Goal: Information Seeking & Learning: Find contact information

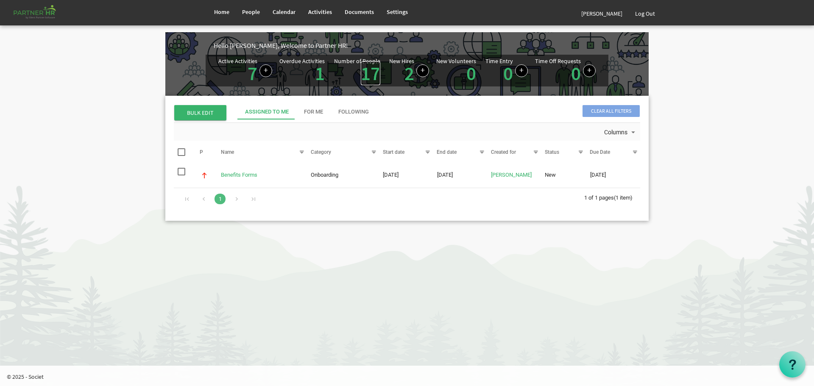
click at [368, 72] on link "17" at bounding box center [370, 73] width 19 height 24
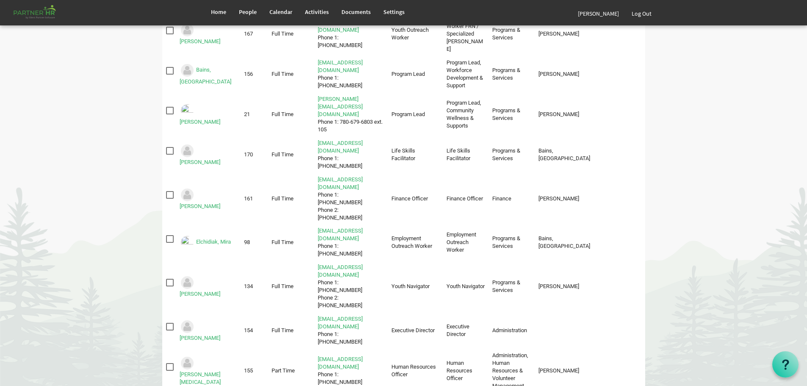
scroll to position [75, 0]
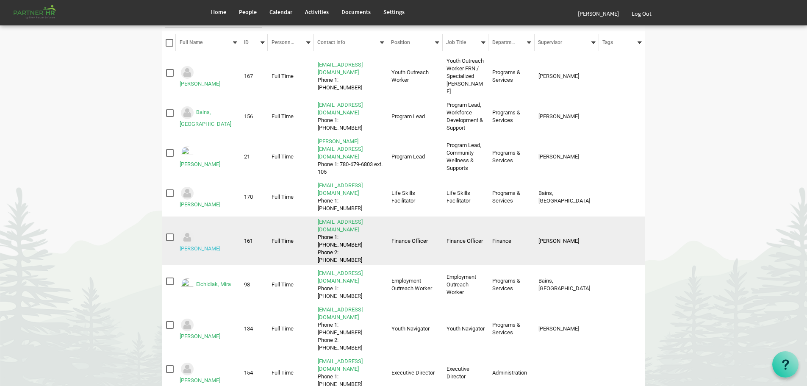
click at [202, 245] on link "[PERSON_NAME]" at bounding box center [200, 248] width 41 height 6
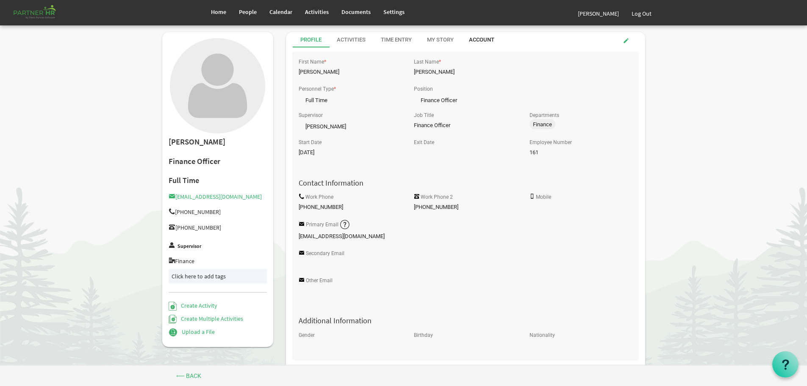
click at [479, 39] on div "Account" at bounding box center [481, 40] width 25 height 8
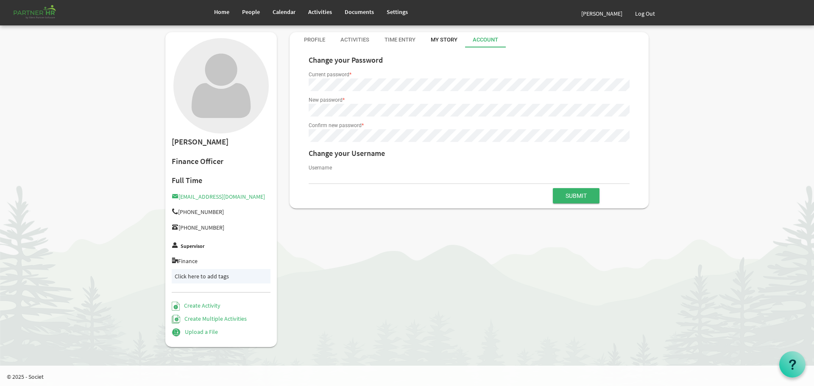
click at [440, 37] on div "My Story" at bounding box center [444, 40] width 27 height 8
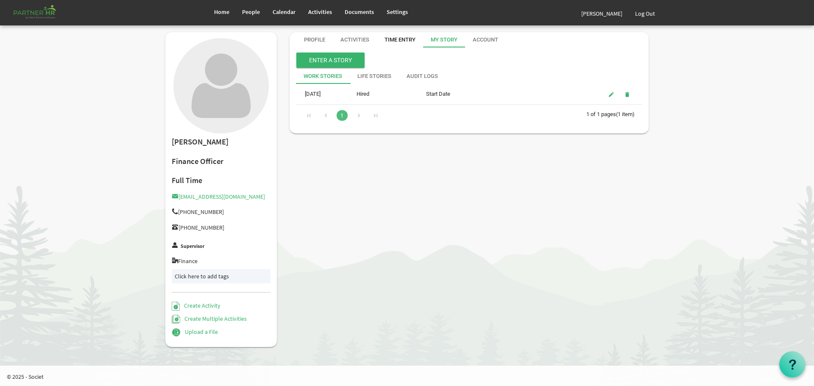
click at [399, 38] on div "Time Entry" at bounding box center [399, 40] width 31 height 8
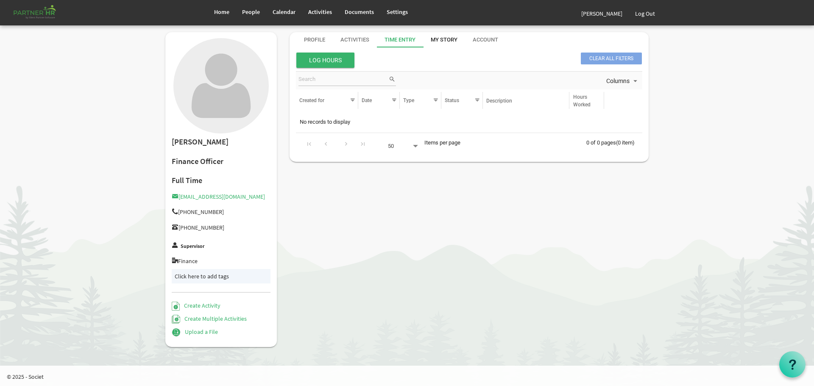
click at [434, 36] on div "My Story" at bounding box center [444, 40] width 27 height 8
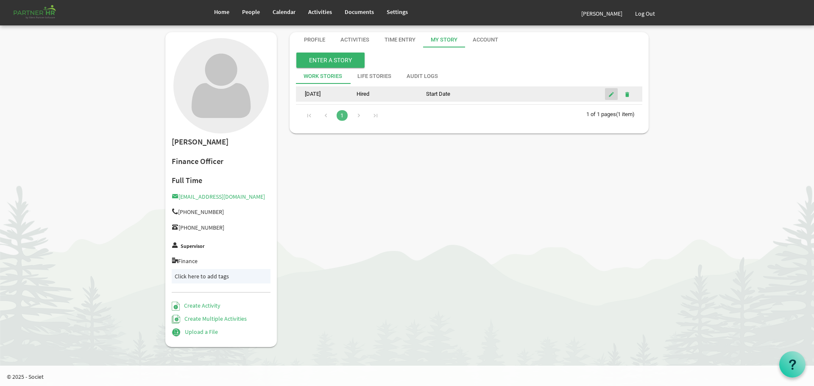
click at [610, 93] on span "is Command column column header" at bounding box center [611, 94] width 6 height 7
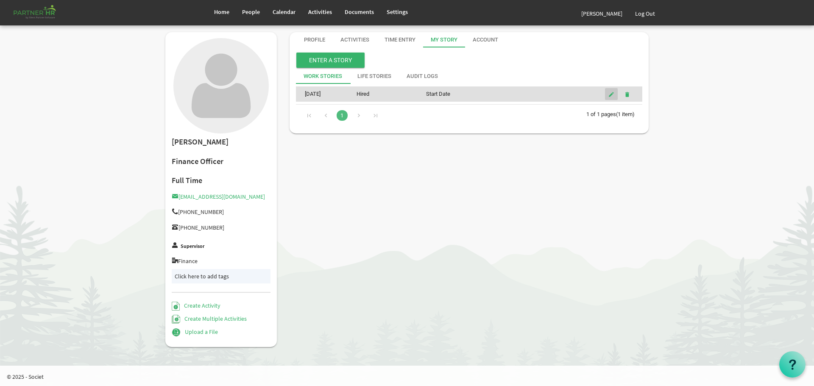
type input "Hired"
type input "Start Date"
type input "5/9/2025"
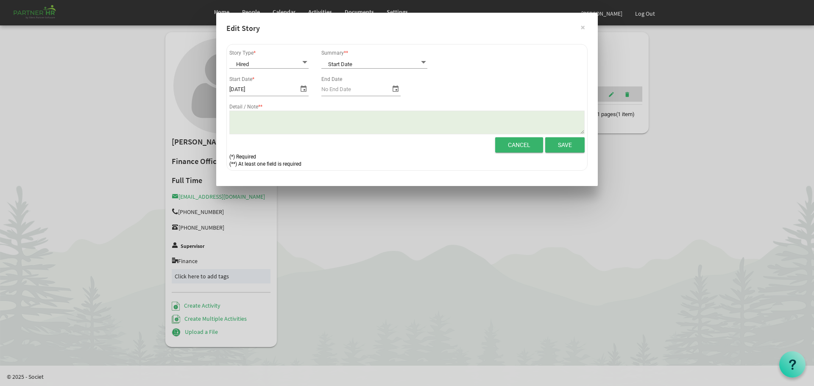
click at [424, 61] on span at bounding box center [424, 62] width 8 height 8
click at [582, 28] on button "×" at bounding box center [582, 27] width 21 height 21
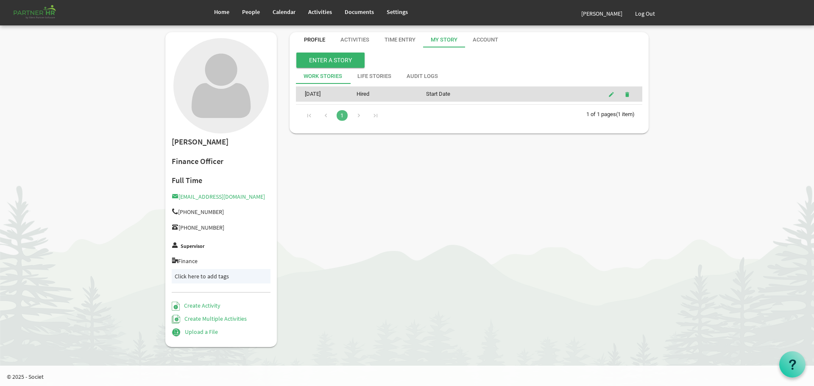
click at [316, 37] on div "Profile" at bounding box center [314, 40] width 21 height 8
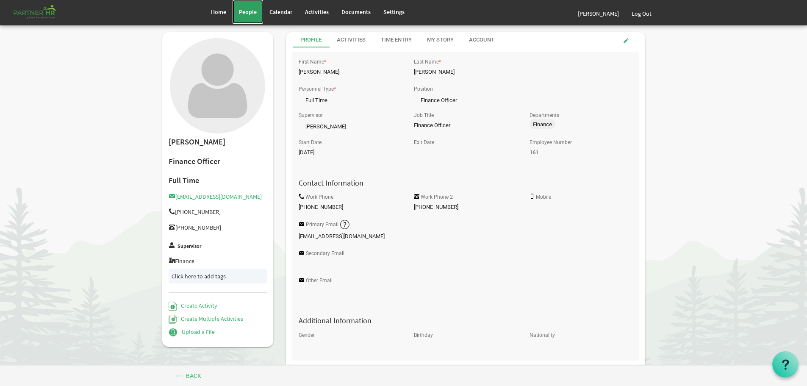
click at [245, 12] on span "People" at bounding box center [248, 12] width 18 height 8
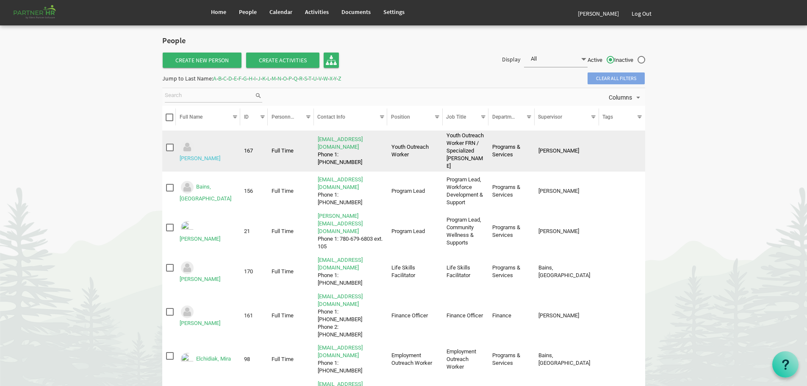
click at [213, 155] on link "[PERSON_NAME]" at bounding box center [200, 158] width 41 height 6
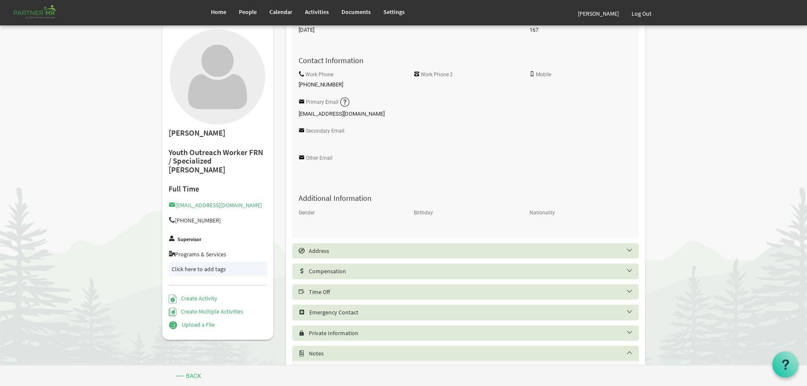
scroll to position [127, 0]
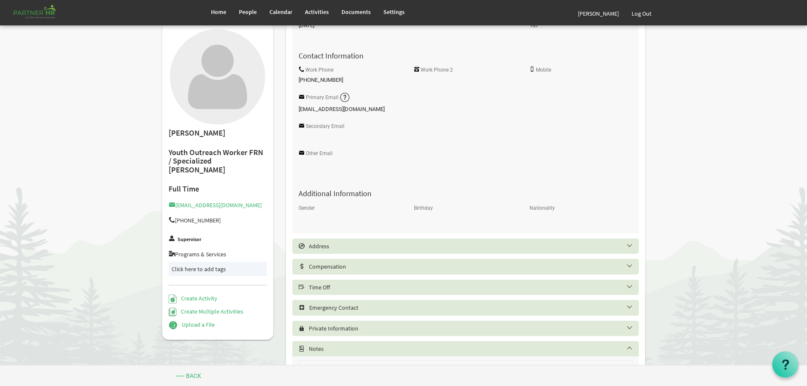
click at [413, 218] on div "Birthday" at bounding box center [465, 215] width 115 height 27
click at [317, 216] on span at bounding box center [350, 218] width 103 height 12
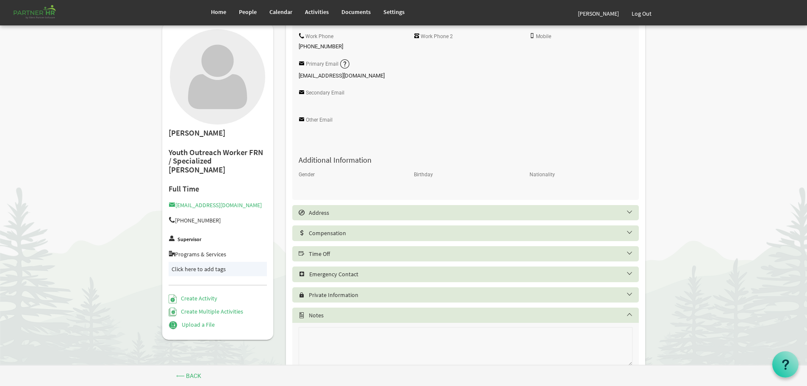
scroll to position [194, 0]
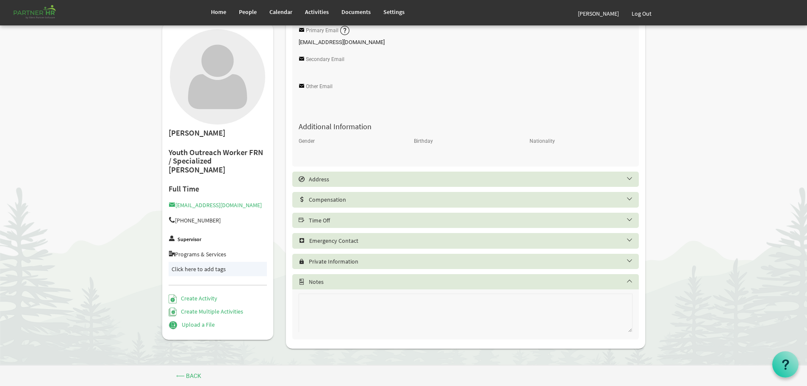
click at [631, 178] on h5 "Address" at bounding box center [472, 179] width 347 height 7
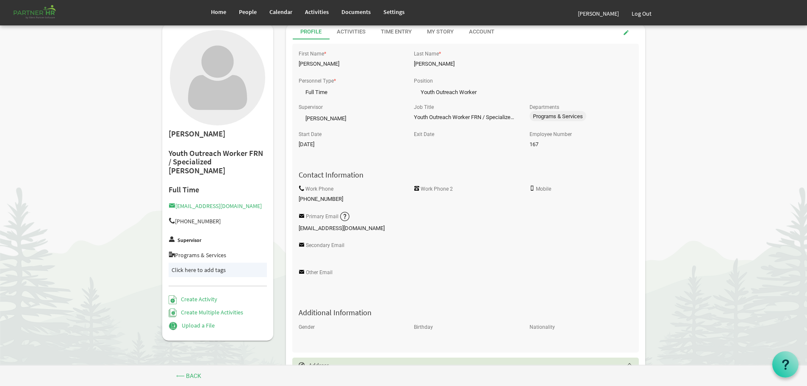
scroll to position [0, 0]
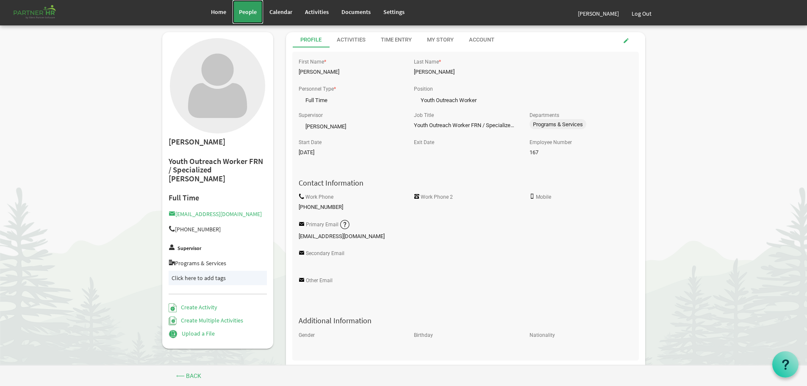
click at [245, 10] on span "People" at bounding box center [248, 12] width 18 height 8
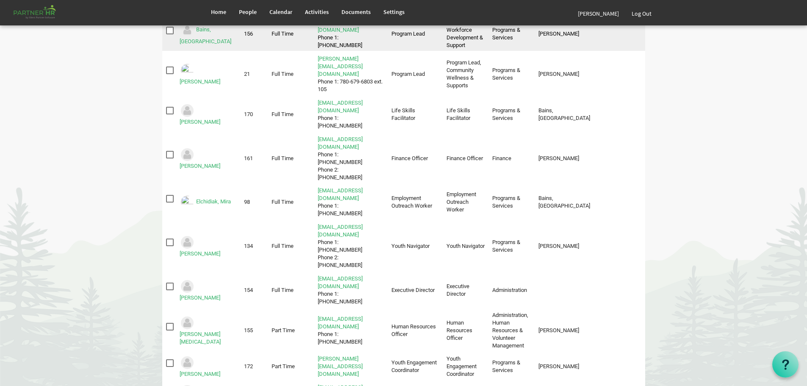
scroll to position [170, 0]
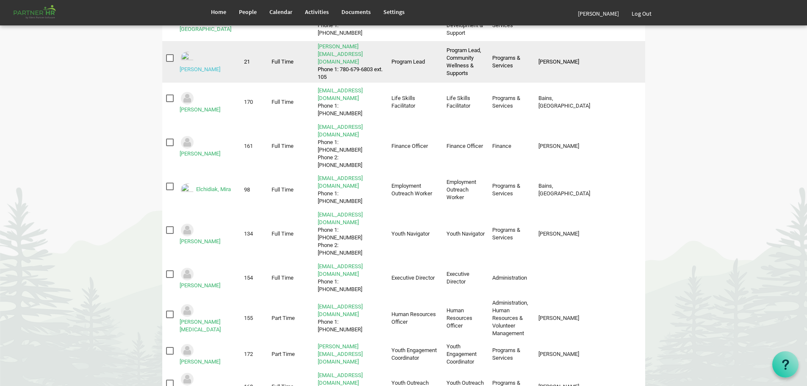
click at [212, 66] on link "[PERSON_NAME]" at bounding box center [200, 69] width 41 height 6
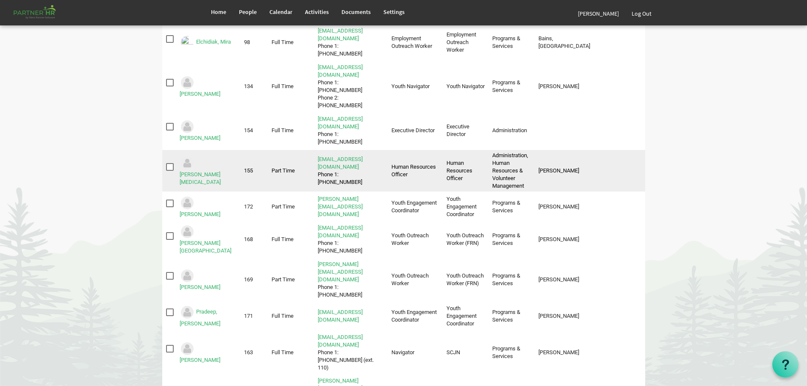
scroll to position [339, 0]
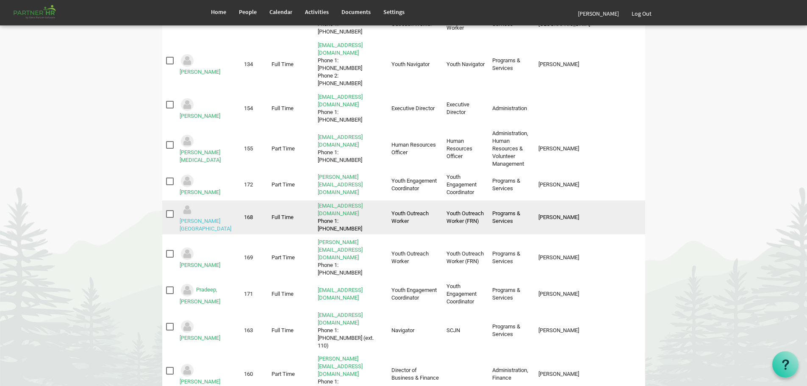
click at [214, 218] on link "Mills, Emmalee" at bounding box center [206, 225] width 52 height 14
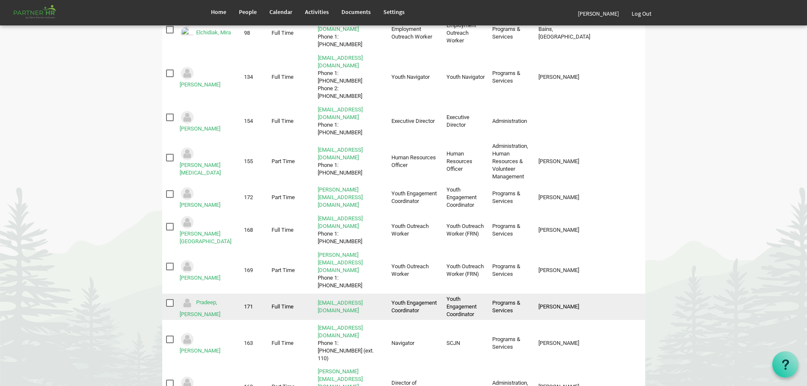
scroll to position [339, 0]
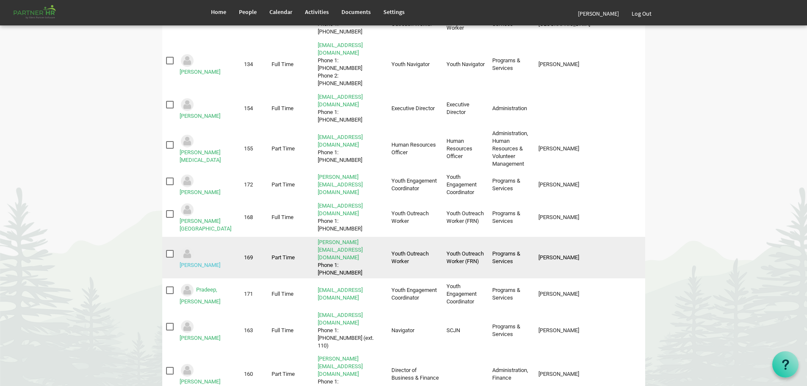
click at [214, 262] on link "Osborne, Owain" at bounding box center [200, 265] width 41 height 6
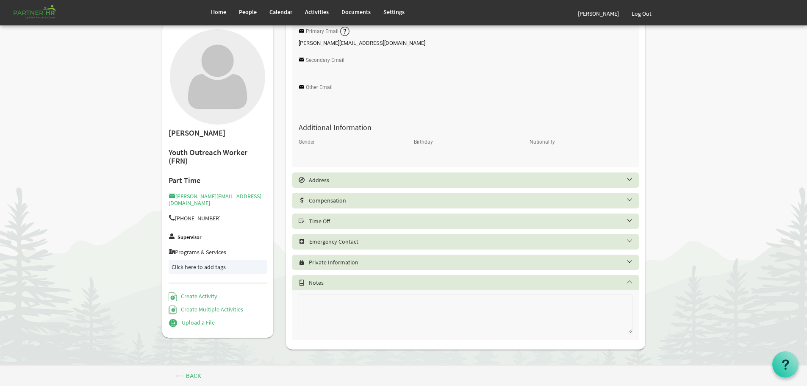
scroll to position [194, 0]
click at [630, 178] on h5 "Address" at bounding box center [472, 179] width 347 height 7
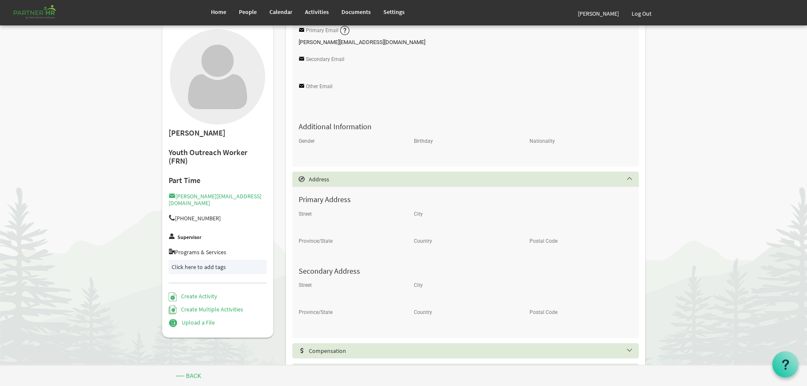
click at [629, 178] on h5 "Address" at bounding box center [472, 179] width 347 height 7
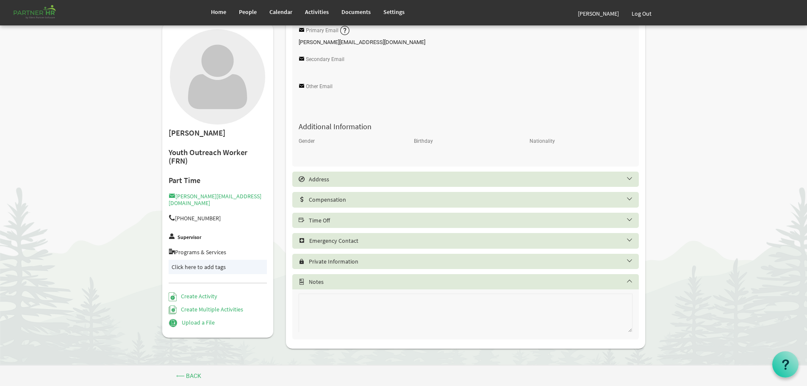
click at [632, 198] on h5 "Compensation" at bounding box center [472, 199] width 347 height 7
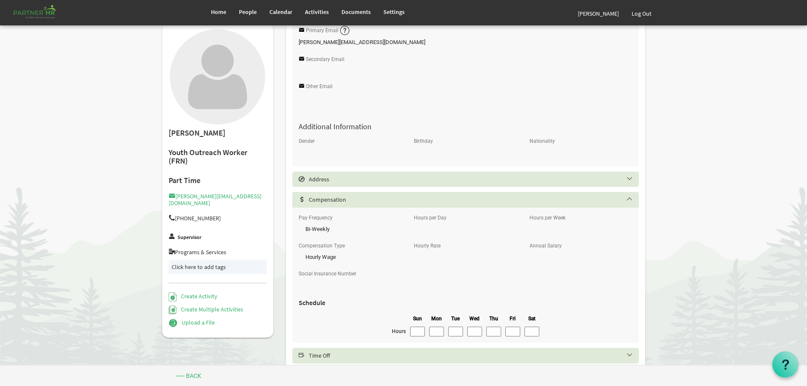
click at [632, 198] on h5 "Compensation" at bounding box center [472, 199] width 347 height 7
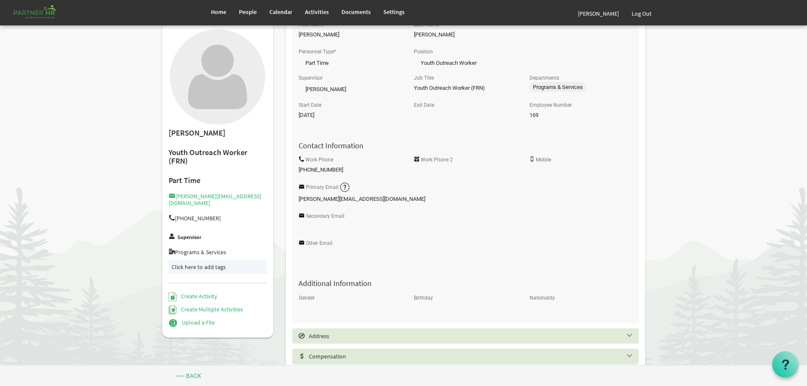
scroll to position [0, 0]
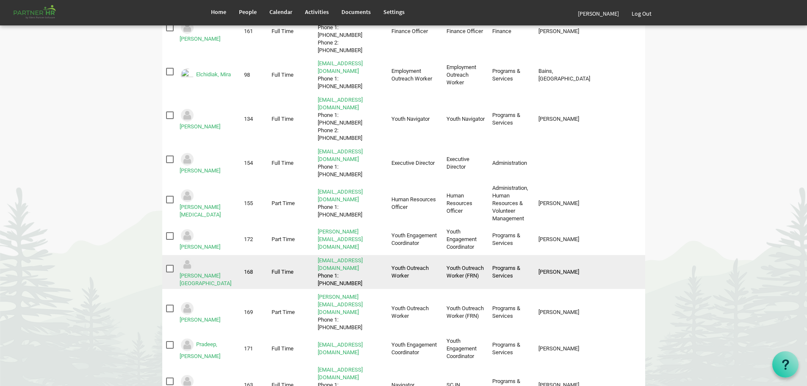
scroll to position [297, 0]
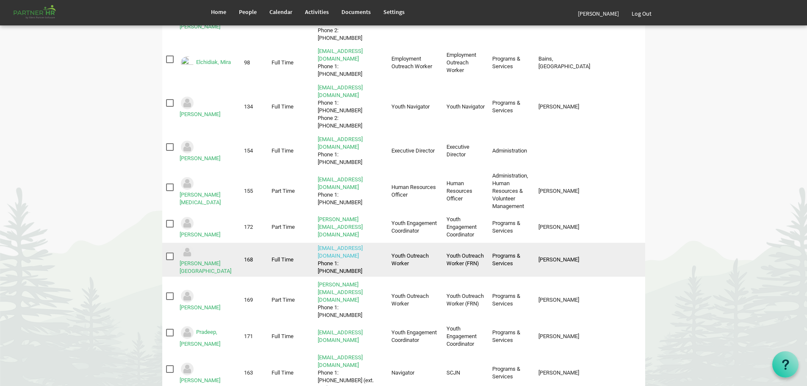
click at [352, 245] on link "[EMAIL_ADDRESS][DOMAIN_NAME]" at bounding box center [340, 252] width 45 height 14
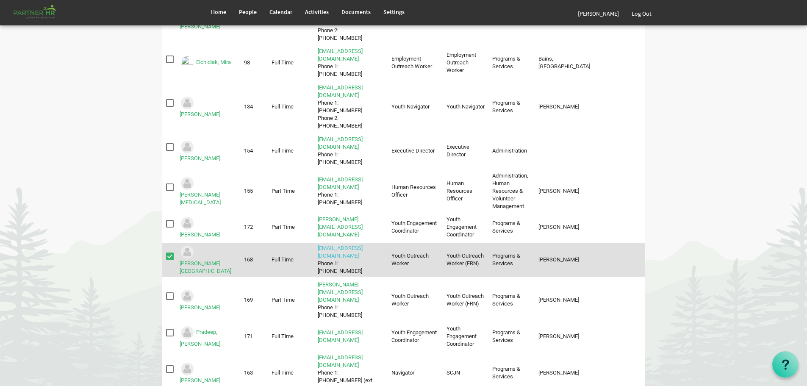
click at [356, 245] on link "emmaleem@theopendoors.ca" at bounding box center [340, 252] width 45 height 14
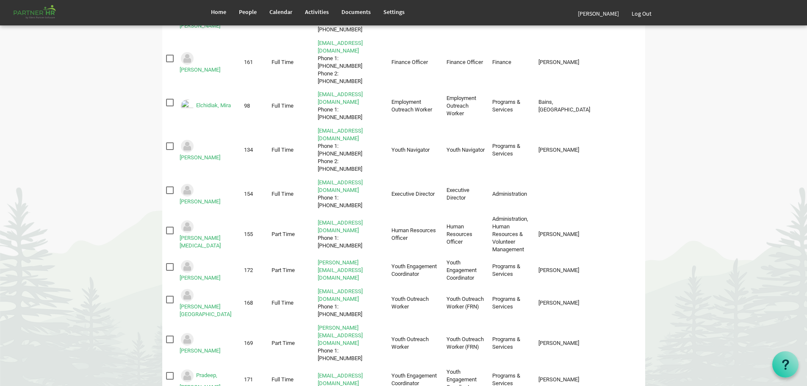
scroll to position [254, 0]
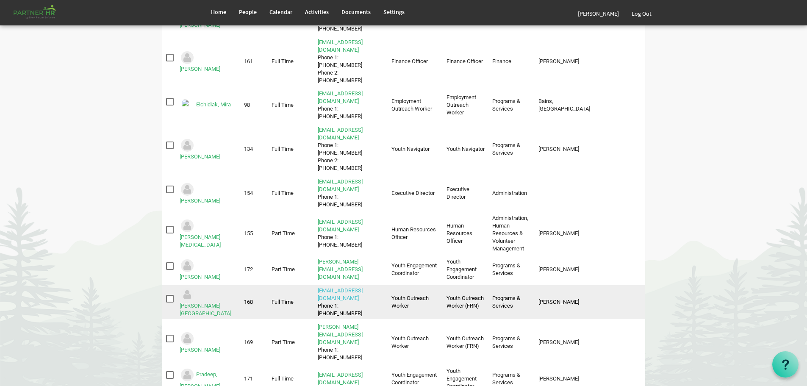
click at [342, 287] on link "emmaleem@theopendoors.ca" at bounding box center [340, 294] width 45 height 14
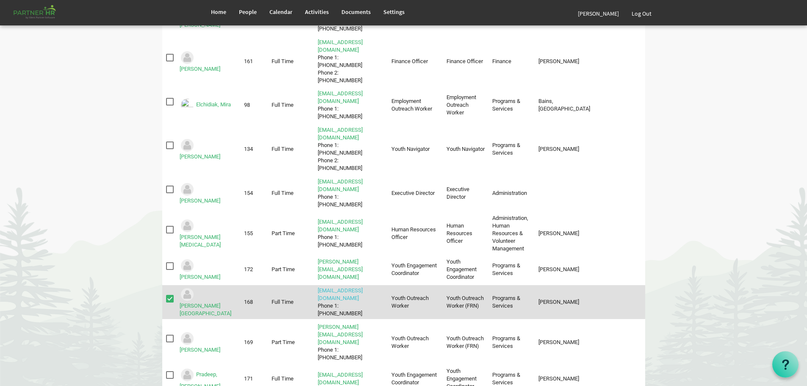
click at [343, 287] on link "emmaleem@theopendoors.ca" at bounding box center [340, 294] width 45 height 14
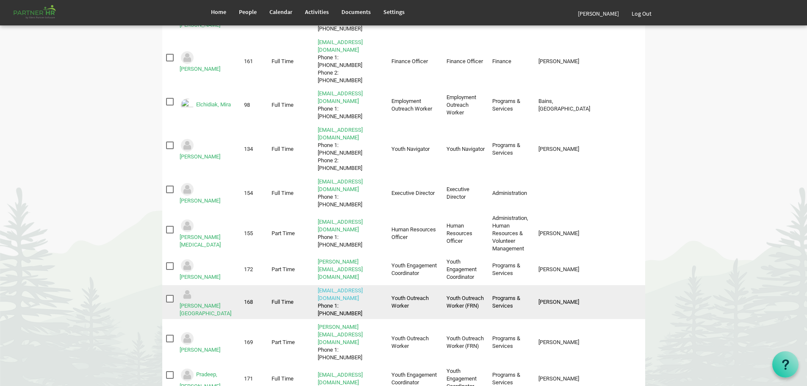
click at [343, 287] on link "[EMAIL_ADDRESS][DOMAIN_NAME]" at bounding box center [340, 294] width 45 height 14
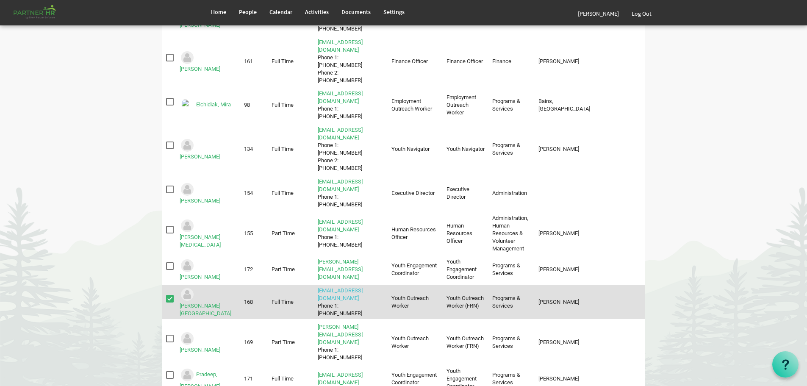
click at [343, 287] on link "[EMAIL_ADDRESS][DOMAIN_NAME]" at bounding box center [340, 294] width 45 height 14
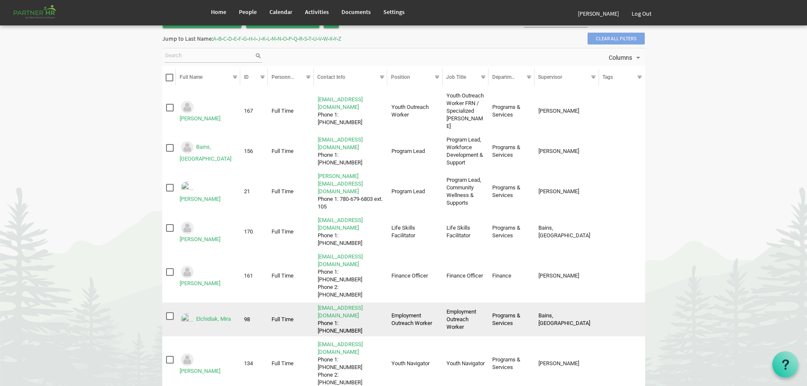
scroll to position [0, 0]
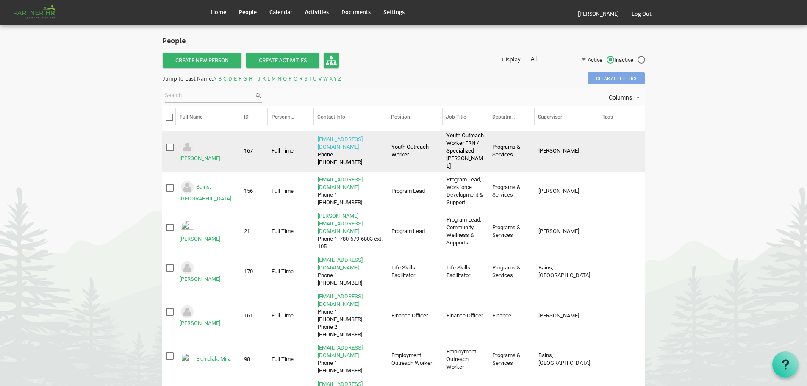
click at [348, 139] on link "[EMAIL_ADDRESS][DOMAIN_NAME]" at bounding box center [340, 143] width 45 height 14
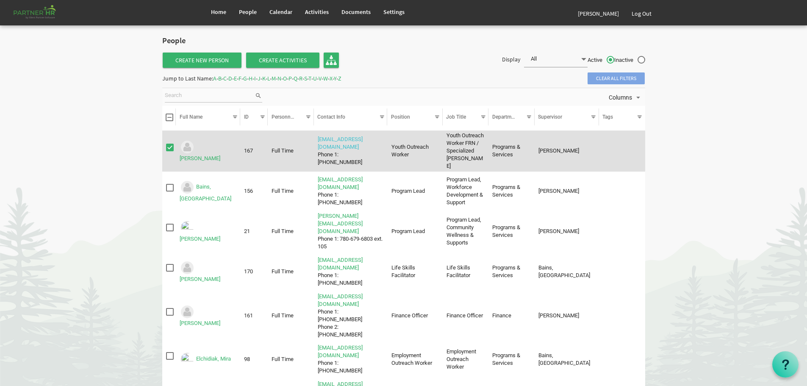
click at [348, 139] on link "[EMAIL_ADDRESS][DOMAIN_NAME]" at bounding box center [340, 143] width 45 height 14
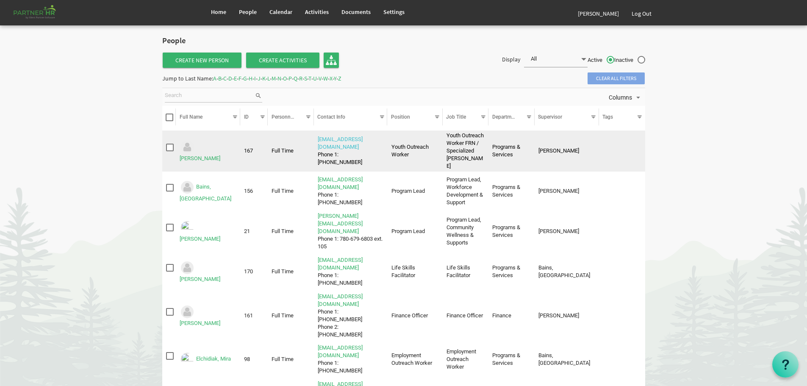
click at [348, 139] on link "[EMAIL_ADDRESS][DOMAIN_NAME]" at bounding box center [340, 143] width 45 height 14
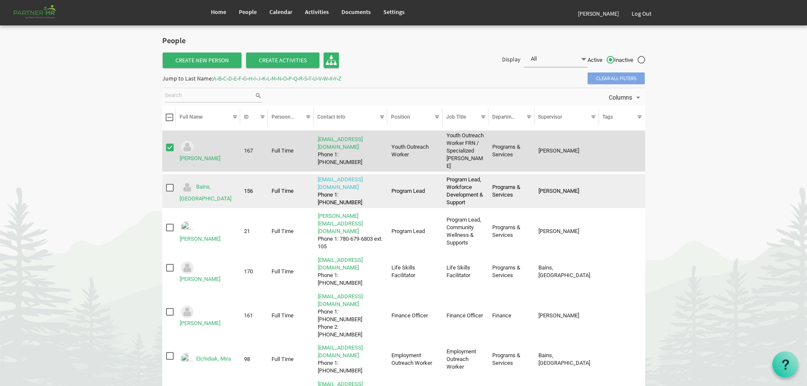
click at [345, 176] on link "[EMAIL_ADDRESS][DOMAIN_NAME]" at bounding box center [340, 183] width 45 height 14
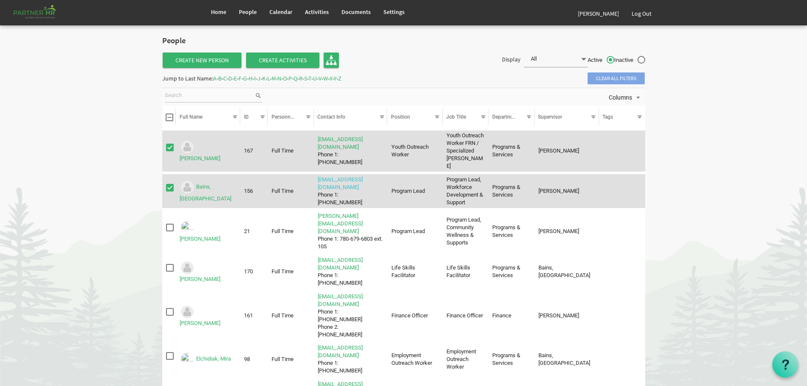
click at [345, 176] on link "[EMAIL_ADDRESS][DOMAIN_NAME]" at bounding box center [340, 183] width 45 height 14
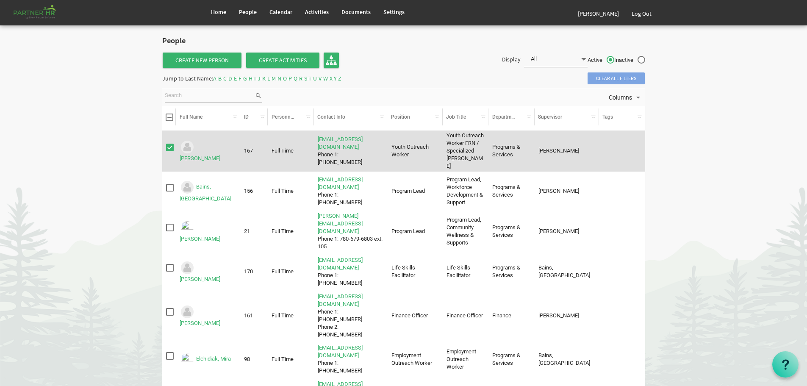
click at [195, 145] on img "Adkins, Megan is template cell column header Full Name" at bounding box center [187, 146] width 15 height 15
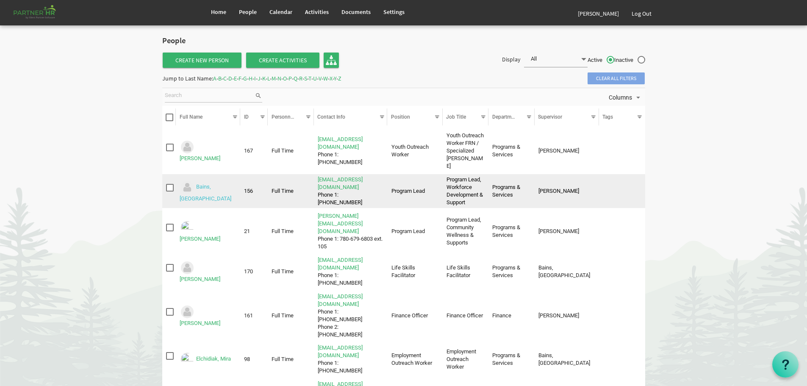
click at [211, 184] on link "Bains, Anchilla" at bounding box center [206, 193] width 52 height 18
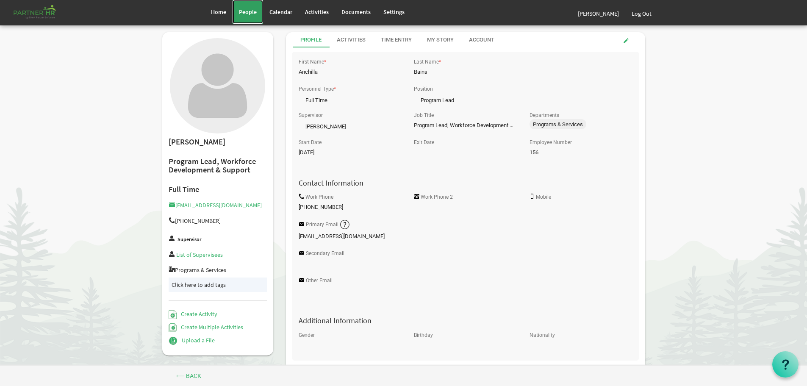
click at [245, 10] on span "People" at bounding box center [248, 12] width 18 height 8
